Goal: Task Accomplishment & Management: Use online tool/utility

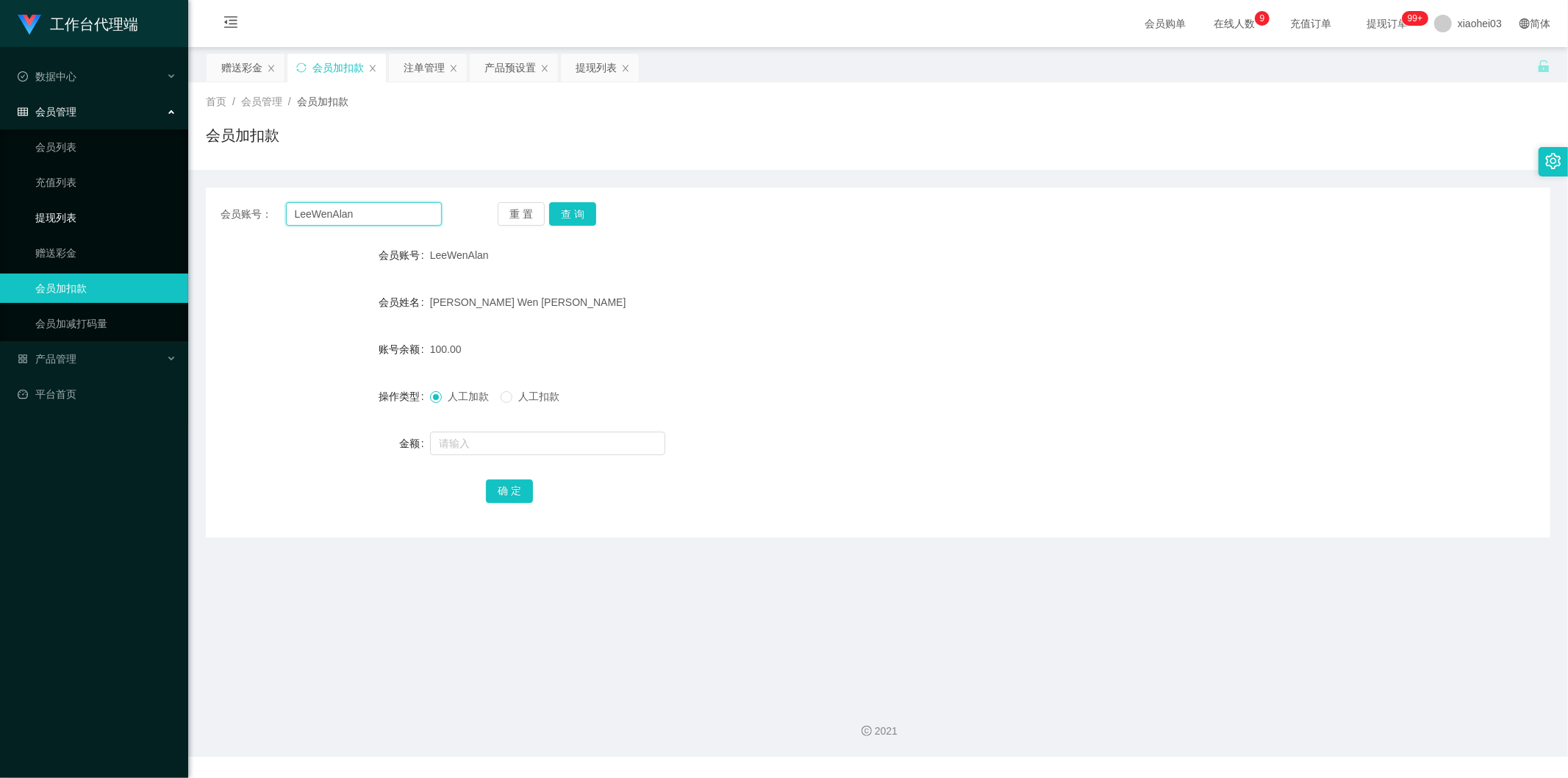
drag, startPoint x: 265, startPoint y: 218, endPoint x: 181, endPoint y: 227, distance: 84.5
click at [223, 221] on div "会员账号： [PERSON_NAME]" at bounding box center [331, 213] width 221 height 23
paste input "evanyong153113"
type input "evanyong153113"
click at [589, 214] on button "查 询" at bounding box center [573, 213] width 47 height 23
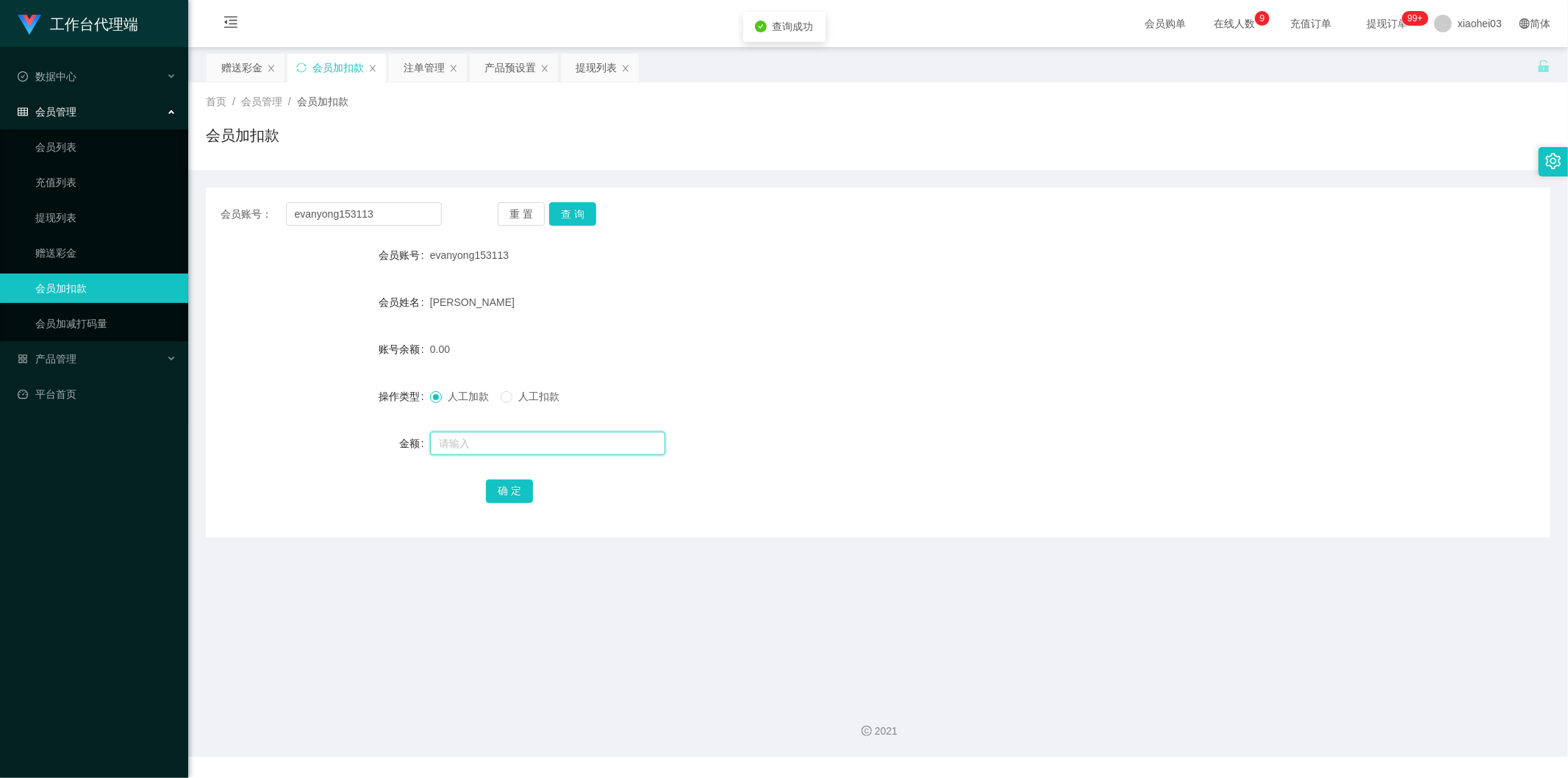
click at [539, 451] on input "text" at bounding box center [547, 443] width 235 height 23
type input "500"
click at [510, 497] on button "确 定" at bounding box center [509, 491] width 47 height 23
click at [986, 368] on form "会员账号 evanyong153113 会员姓名 [PERSON_NAME] soon yean 账号余额 0.00 操作类型 人工加款 人工扣款 金额 确 定" at bounding box center [878, 373] width 1344 height 265
drag, startPoint x: 392, startPoint y: 217, endPoint x: 0, endPoint y: 183, distance: 393.5
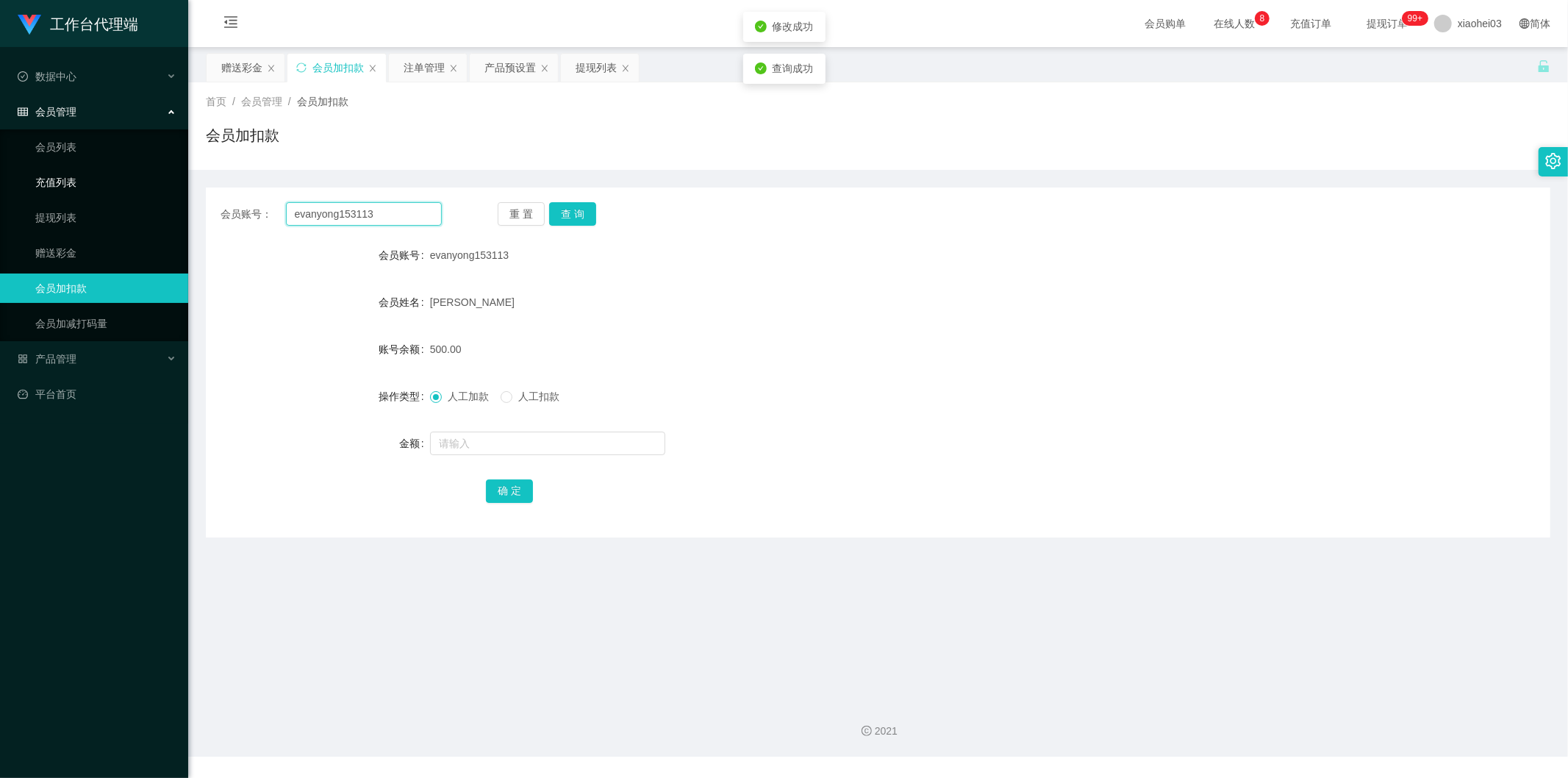
click at [105, 186] on section "工作台代理端 数据中心 会员管理 会员列表 充值列表 提现列表 赠送彩金 会员加扣款 会员加减打码量 产品管理 平台首页 保存配置 重置配置 整体风格设置 主…" at bounding box center [784, 378] width 1568 height 756
click at [404, 218] on input "evanyong153113" at bounding box center [363, 213] width 156 height 23
click at [405, 208] on input "evanyong153113" at bounding box center [363, 213] width 156 height 23
paste input "Shyong8266"
type input "Shyong8266"
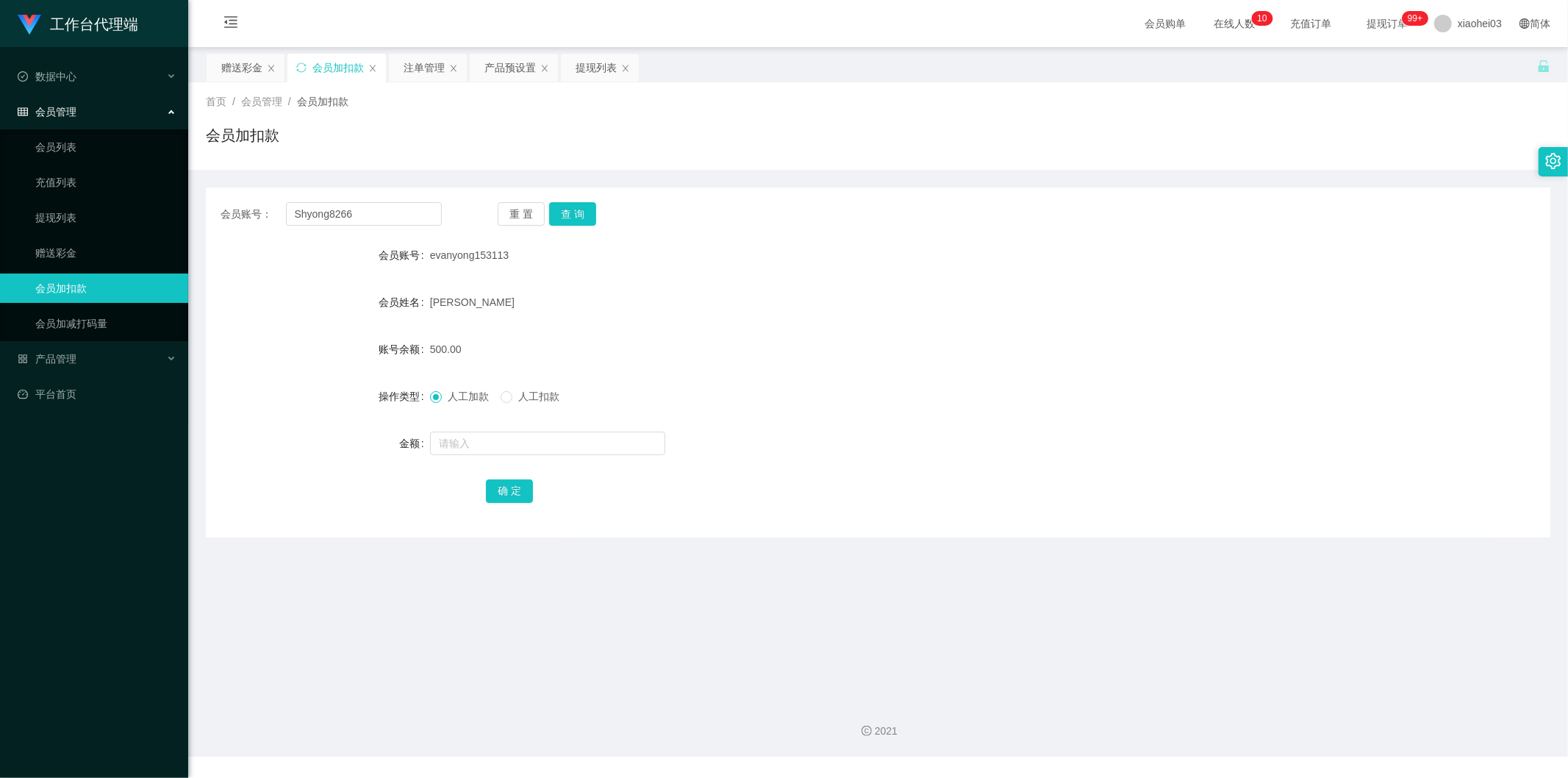
click at [595, 211] on div "重 置 查 询" at bounding box center [608, 213] width 221 height 23
click at [577, 217] on button "查 询" at bounding box center [573, 213] width 47 height 23
click at [566, 450] on input "text" at bounding box center [547, 443] width 235 height 23
type input "500"
click at [500, 494] on button "确 定" at bounding box center [509, 491] width 47 height 23
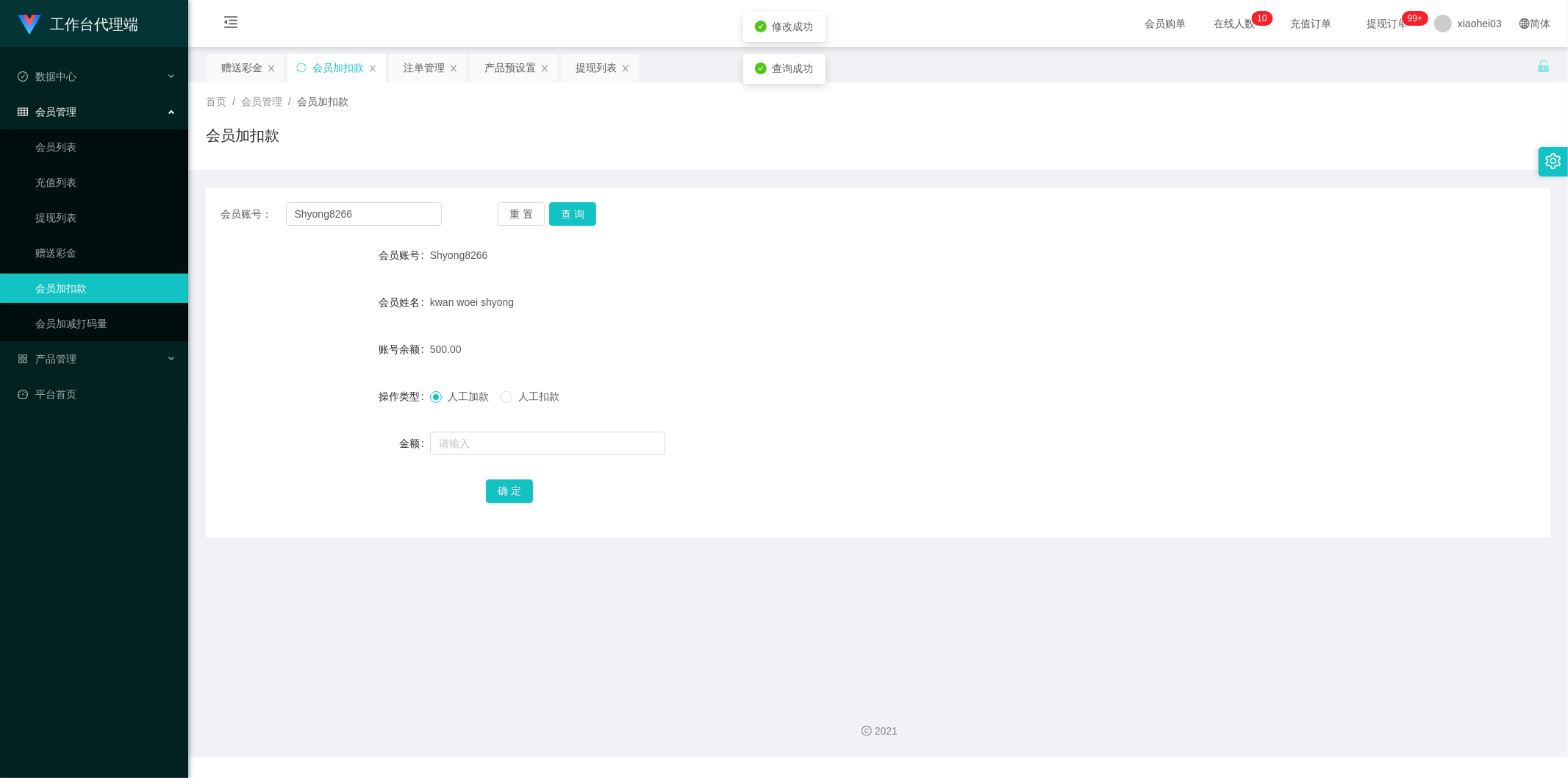
drag, startPoint x: 823, startPoint y: 351, endPoint x: 834, endPoint y: 344, distance: 13.0
click at [826, 351] on div "500.00" at bounding box center [822, 348] width 784 height 29
drag, startPoint x: 402, startPoint y: 211, endPoint x: 109, endPoint y: 231, distance: 293.7
click at [109, 231] on section "工作台代理端 数据中心 会员管理 会员列表 充值列表 提现列表 赠送彩金 会员加扣款 会员加减打码量 产品管理 平台首页 保存配置 重置配置 整体风格设置 主…" at bounding box center [784, 378] width 1568 height 756
paste input "YoutubeTest"
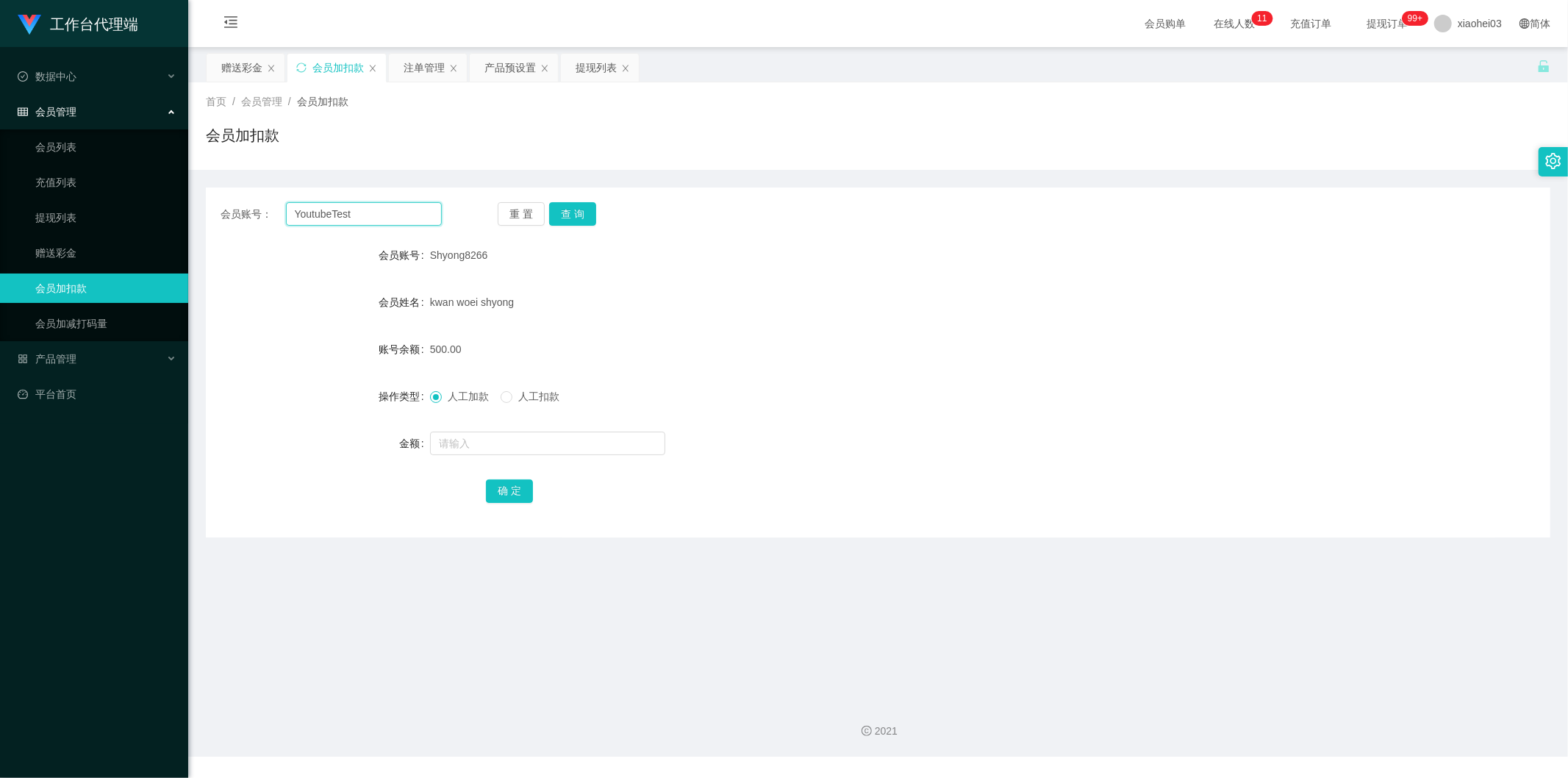
type input "YoutubeTest"
drag, startPoint x: 593, startPoint y: 197, endPoint x: 577, endPoint y: 207, distance: 18.9
click at [593, 197] on div "会员账号： YoutubeTest 重 置 查 询 会员账号 Shyong8266 会员姓名 kwan woei shyong 账号余额 500.00 操作类…" at bounding box center [878, 362] width 1344 height 350
click at [570, 215] on button "查 询" at bounding box center [573, 213] width 47 height 23
click at [536, 451] on input "text" at bounding box center [547, 443] width 235 height 23
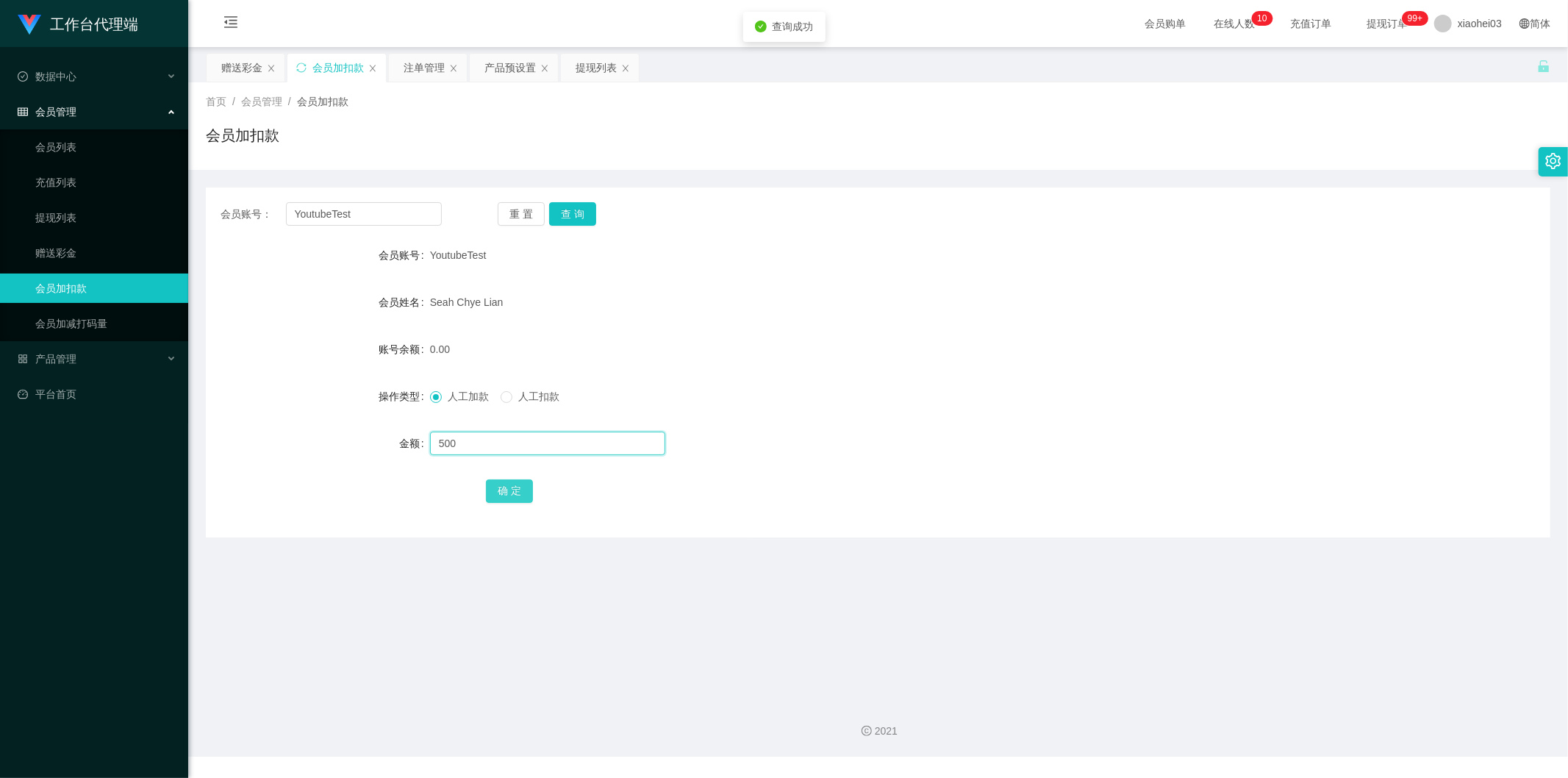
type input "500"
click at [515, 496] on button "确 定" at bounding box center [509, 491] width 47 height 23
drag, startPoint x: 943, startPoint y: 353, endPoint x: 1167, endPoint y: 184, distance: 280.6
click at [945, 353] on div "500.00" at bounding box center [822, 348] width 784 height 29
drag, startPoint x: 385, startPoint y: 219, endPoint x: 125, endPoint y: 203, distance: 260.5
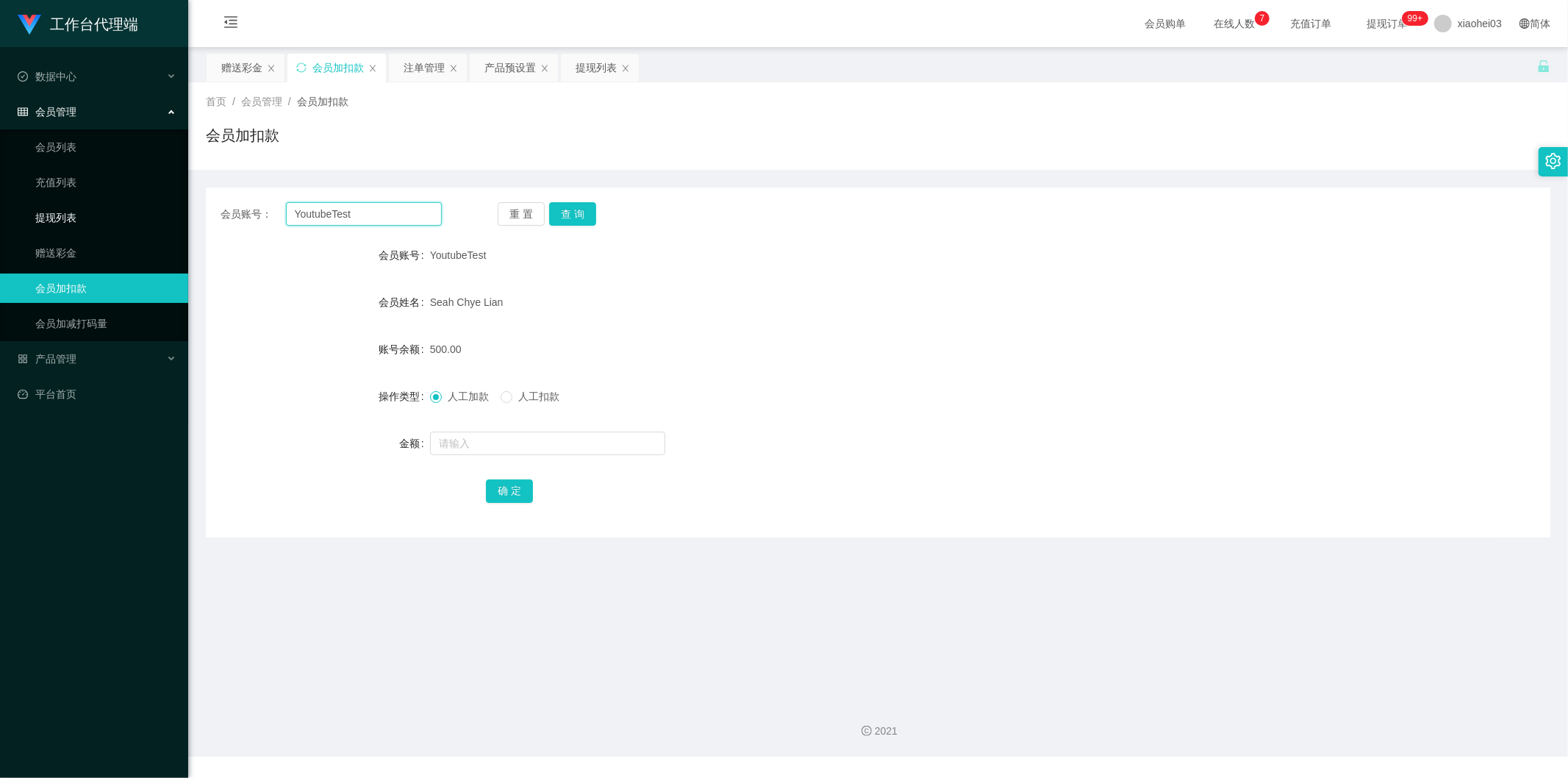
click at [125, 202] on section "工作台代理端 数据中心 会员管理 会员列表 充值列表 提现列表 赠送彩金 会员加扣款 会员加减打码量 产品管理 平台首页 保存配置 重置配置 整体风格设置 主…" at bounding box center [784, 378] width 1568 height 756
paste input "clarencechin426"
type input "clarencechin426"
click at [583, 211] on button "查 询" at bounding box center [573, 213] width 47 height 23
click at [517, 443] on input "text" at bounding box center [547, 443] width 235 height 23
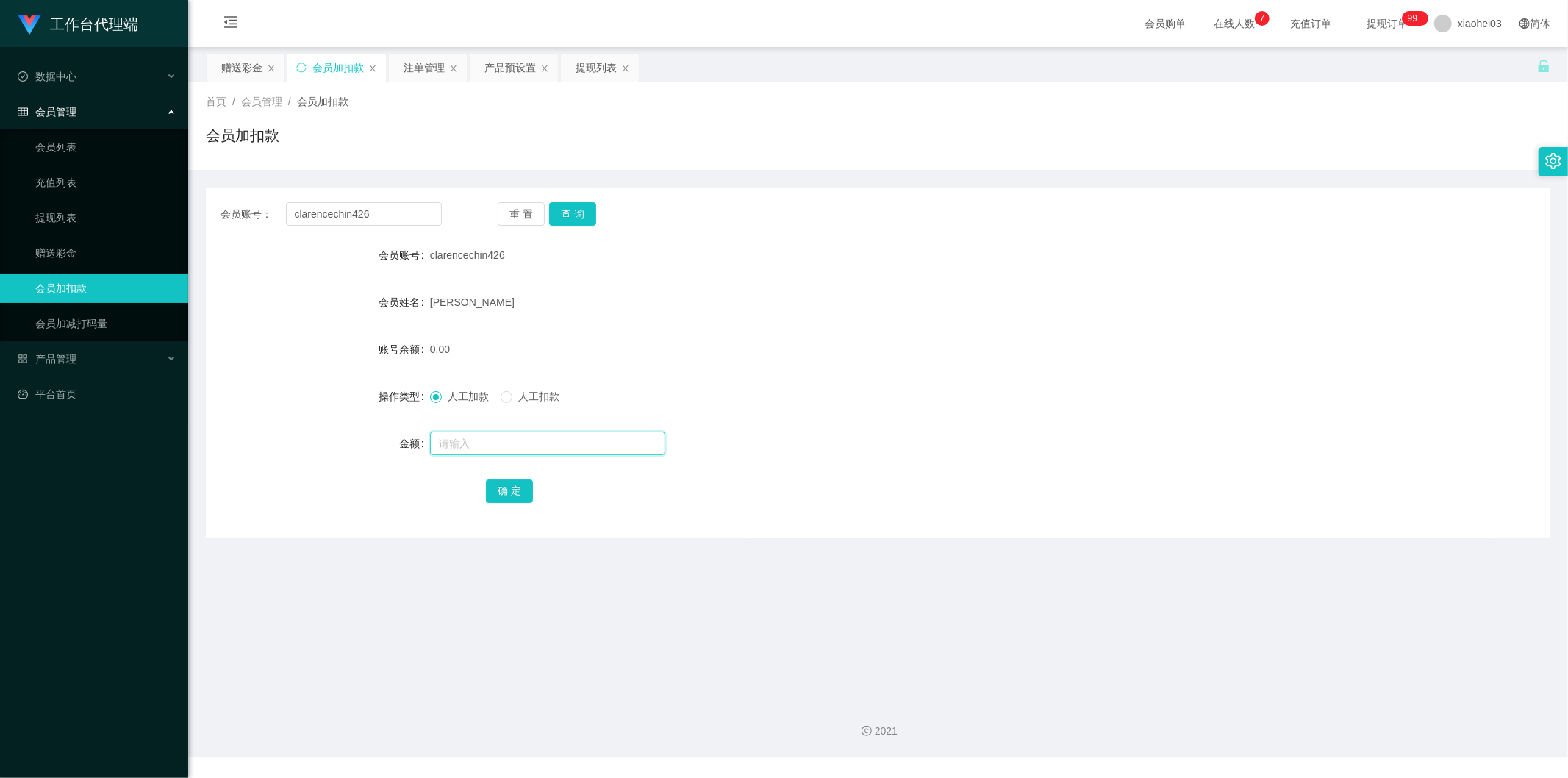
type input "c"
type input "500"
click at [507, 492] on button "确 定" at bounding box center [509, 491] width 47 height 23
click at [802, 349] on div "500.00" at bounding box center [822, 348] width 784 height 29
